Goal: Task Accomplishment & Management: Use online tool/utility

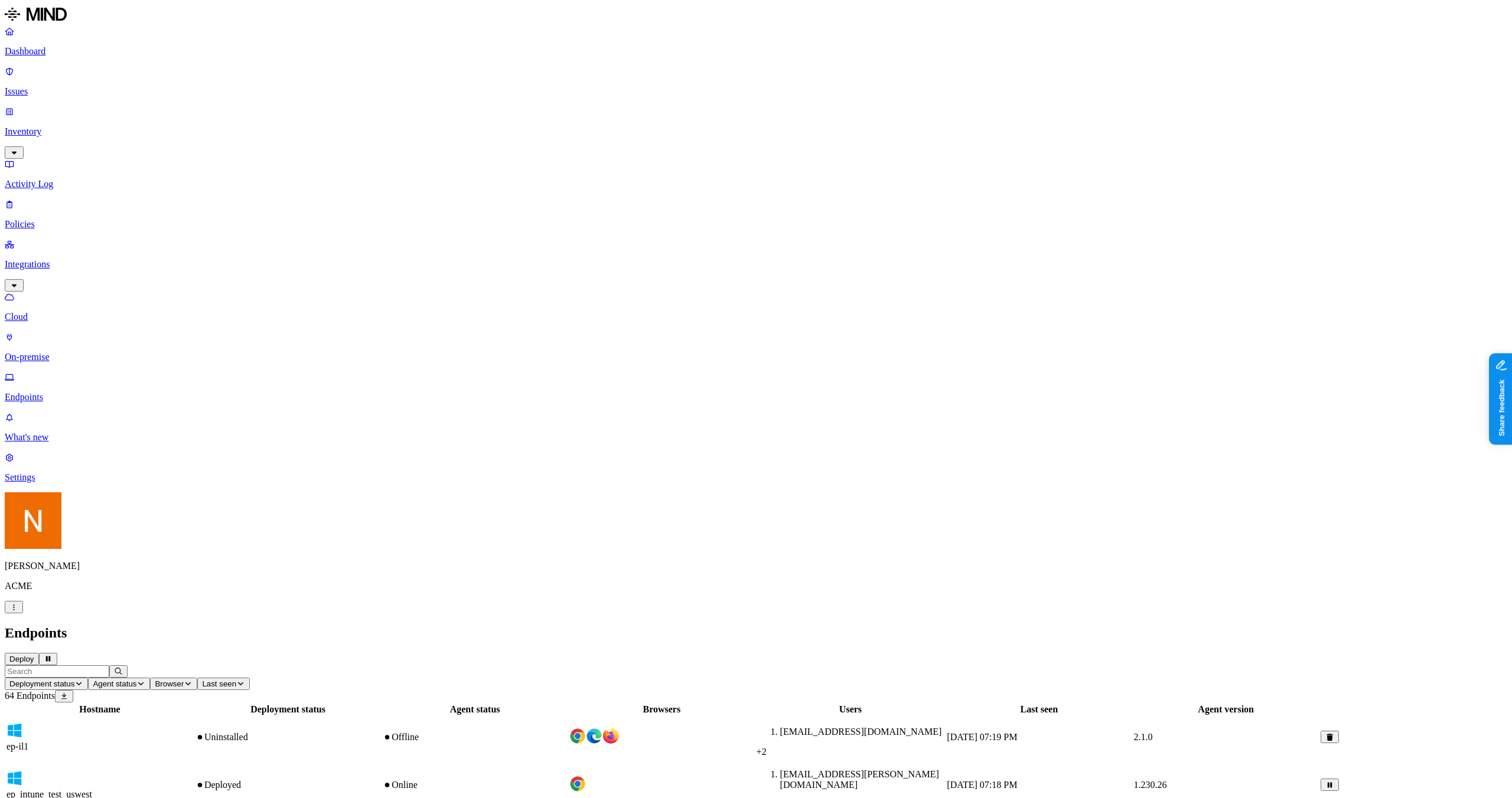
click at [1334, 734] on icon at bounding box center [1330, 737] width 6 height 7
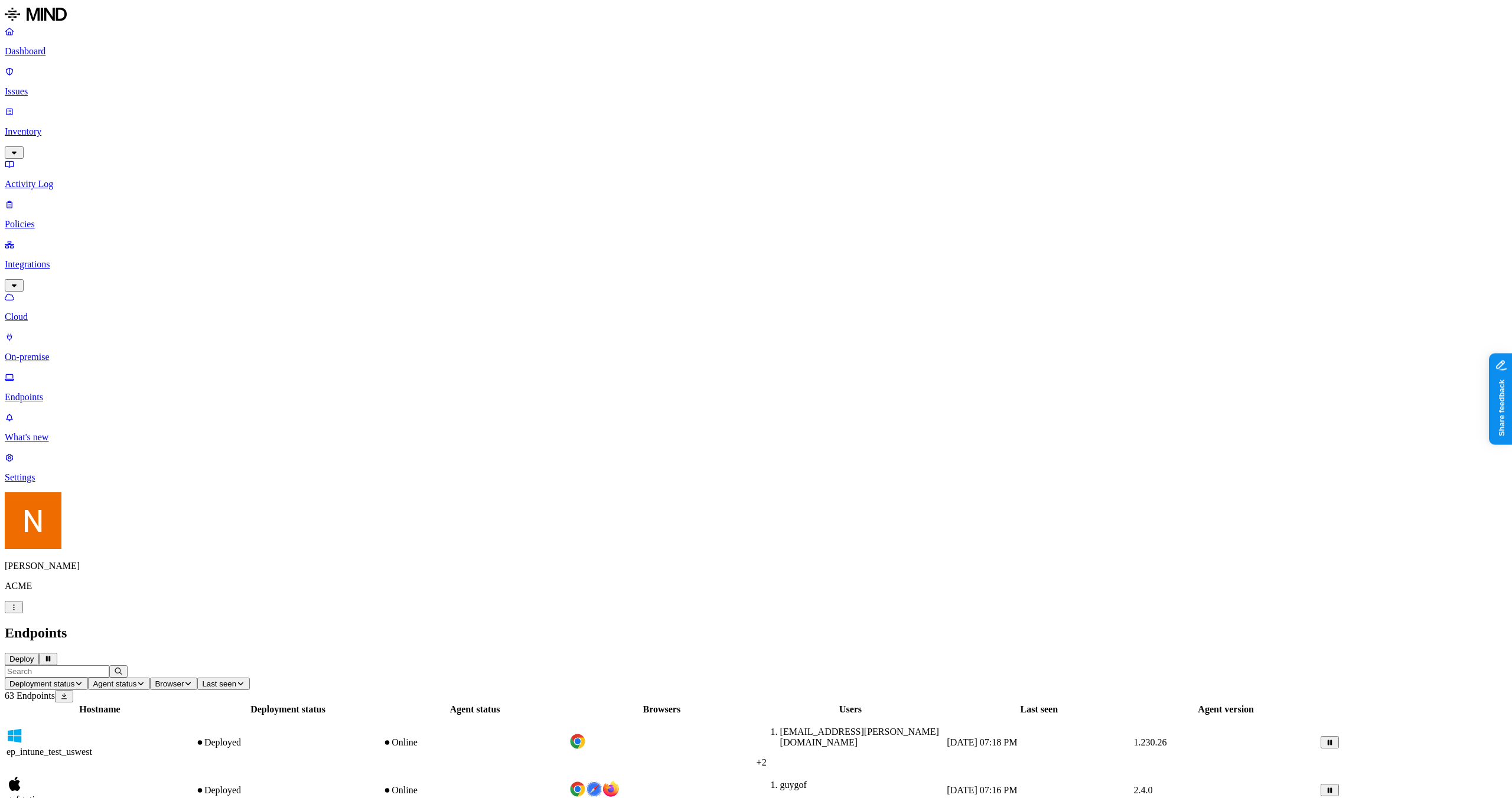
click at [39, 653] on button "Deploy" at bounding box center [21, 659] width 34 height 12
